Goal: Navigation & Orientation: Find specific page/section

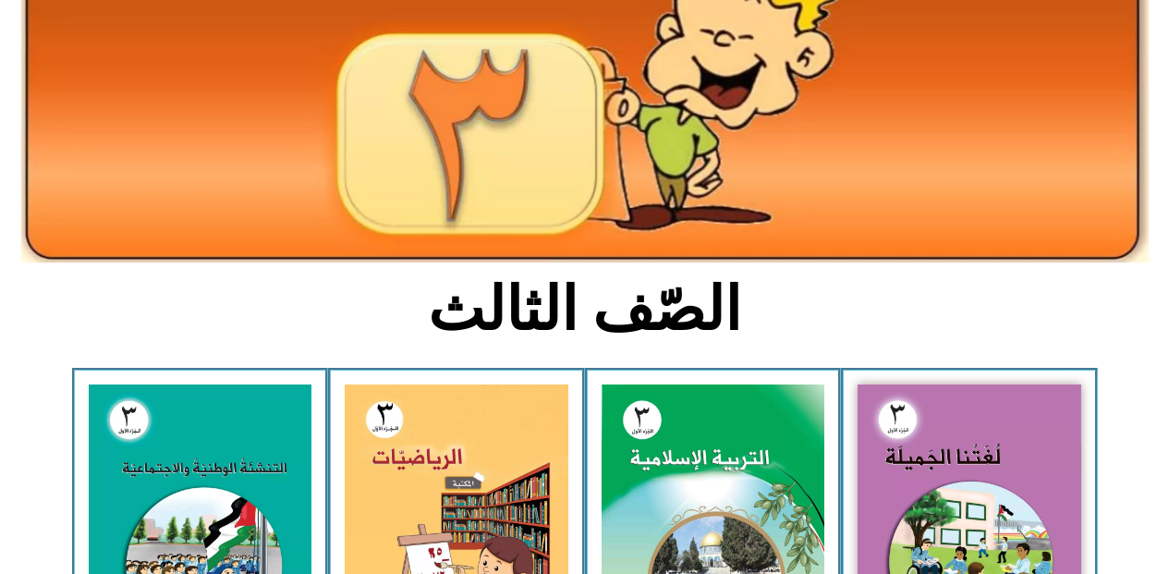
scroll to position [222, 0]
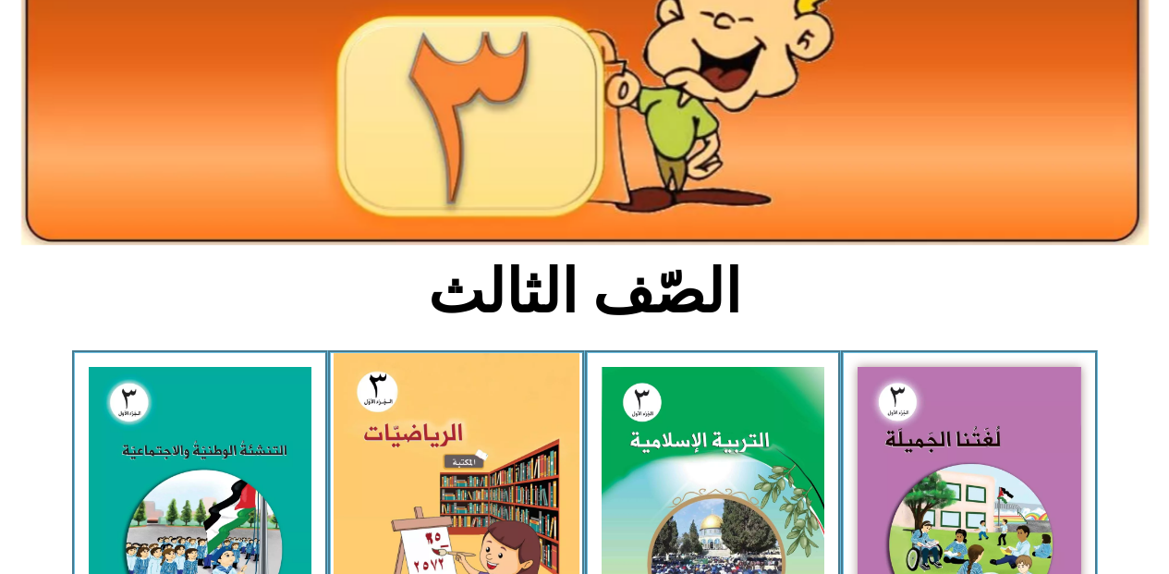
click at [494, 503] on img at bounding box center [457, 504] width 246 height 303
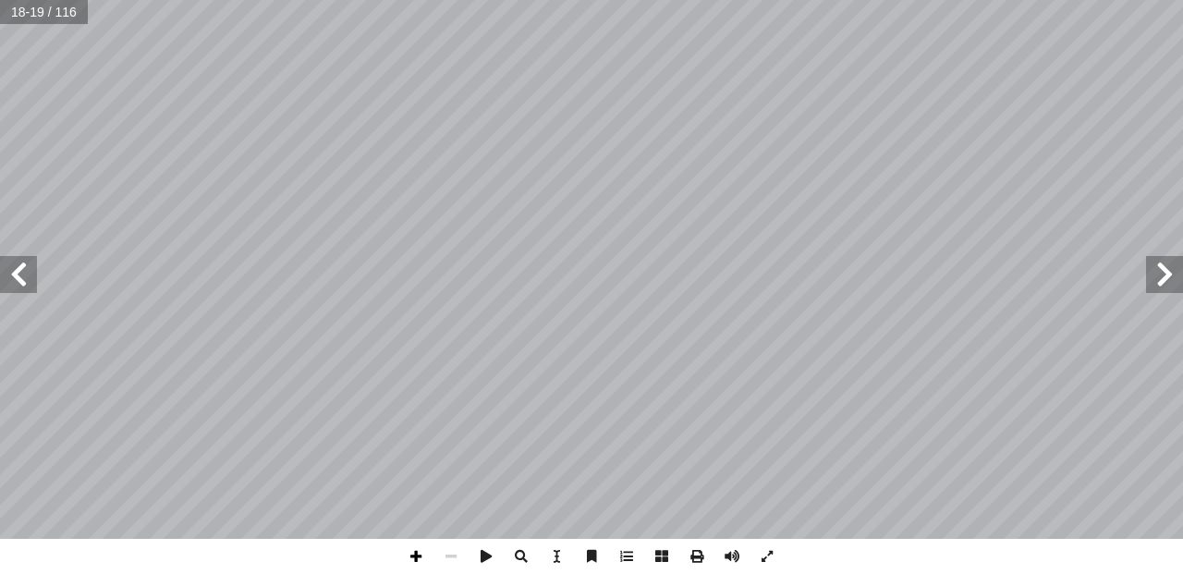
click at [408, 553] on span at bounding box center [415, 556] width 35 height 35
click at [13, 276] on span at bounding box center [18, 274] width 37 height 37
click at [660, 168] on html "الصفحة الرئيسية الصف الأول الصف الثاني الصف الثالث الصف الرابع الصف الخامس الصف…" at bounding box center [591, 84] width 1183 height 168
click at [456, 560] on span at bounding box center [450, 556] width 35 height 35
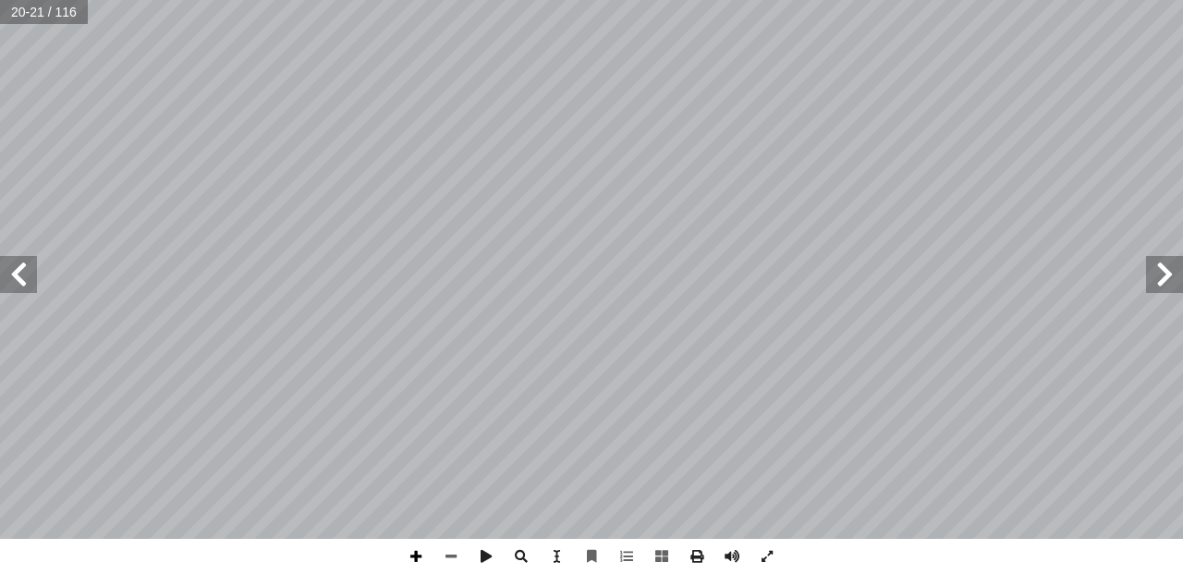
click at [419, 564] on span at bounding box center [415, 556] width 35 height 35
